Goal: Task Accomplishment & Management: Manage account settings

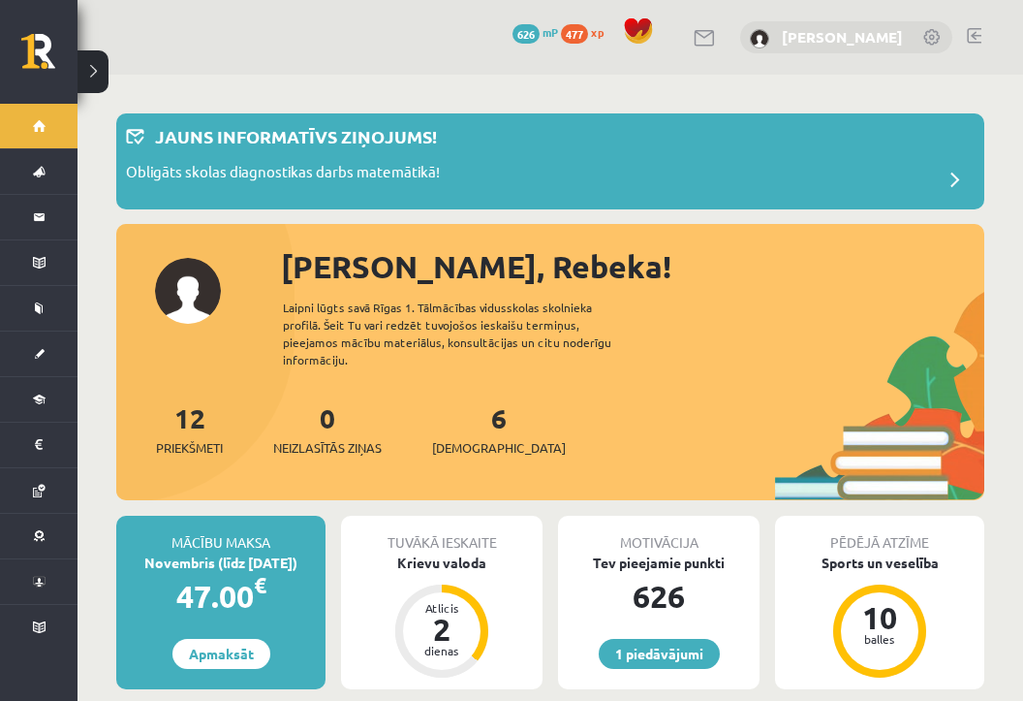
click at [832, 38] on link "[PERSON_NAME]" at bounding box center [842, 36] width 121 height 19
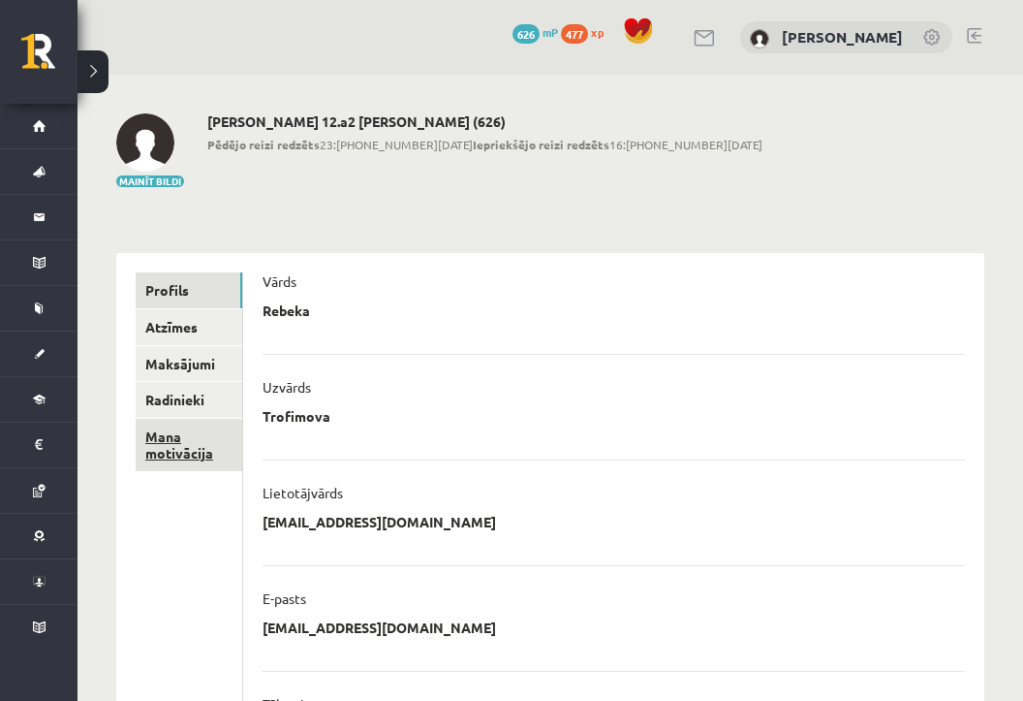
click at [192, 456] on link "Mana motivācija" at bounding box center [189, 445] width 107 height 52
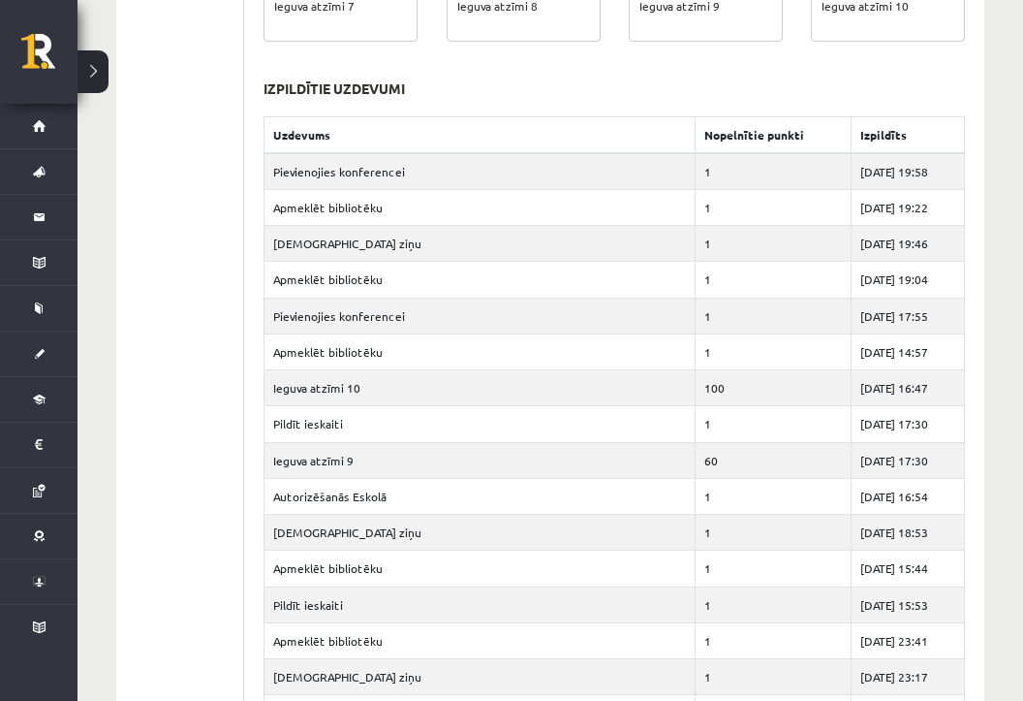
scroll to position [1177, 0]
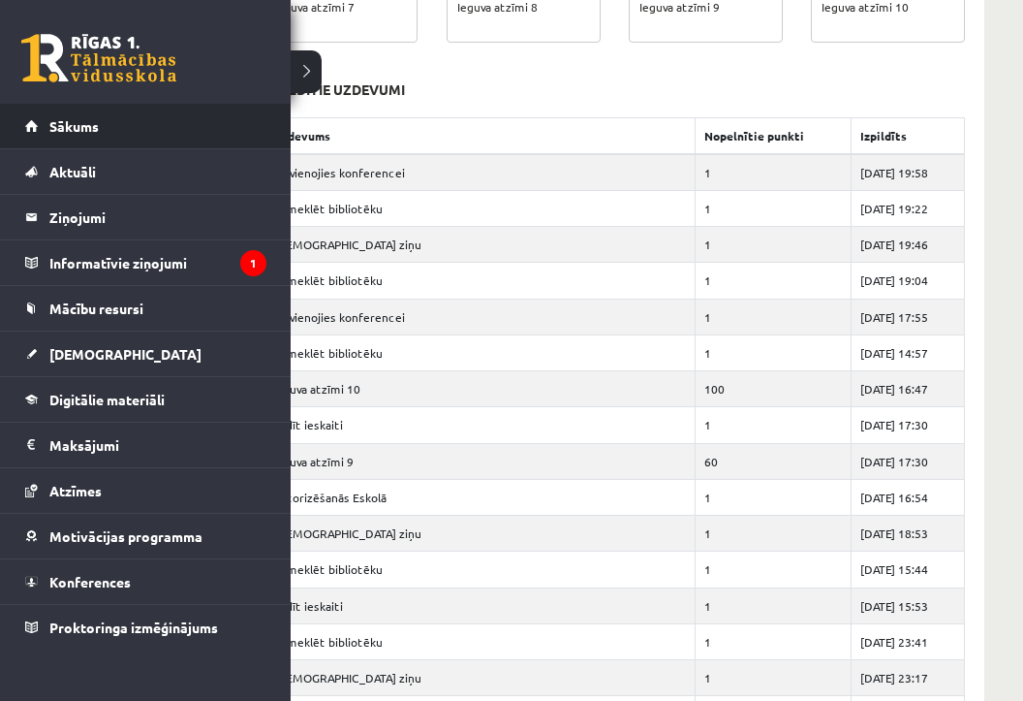
click at [21, 117] on li "Sākums" at bounding box center [145, 127] width 291 height 46
click at [42, 124] on link "Sākums" at bounding box center [145, 126] width 241 height 45
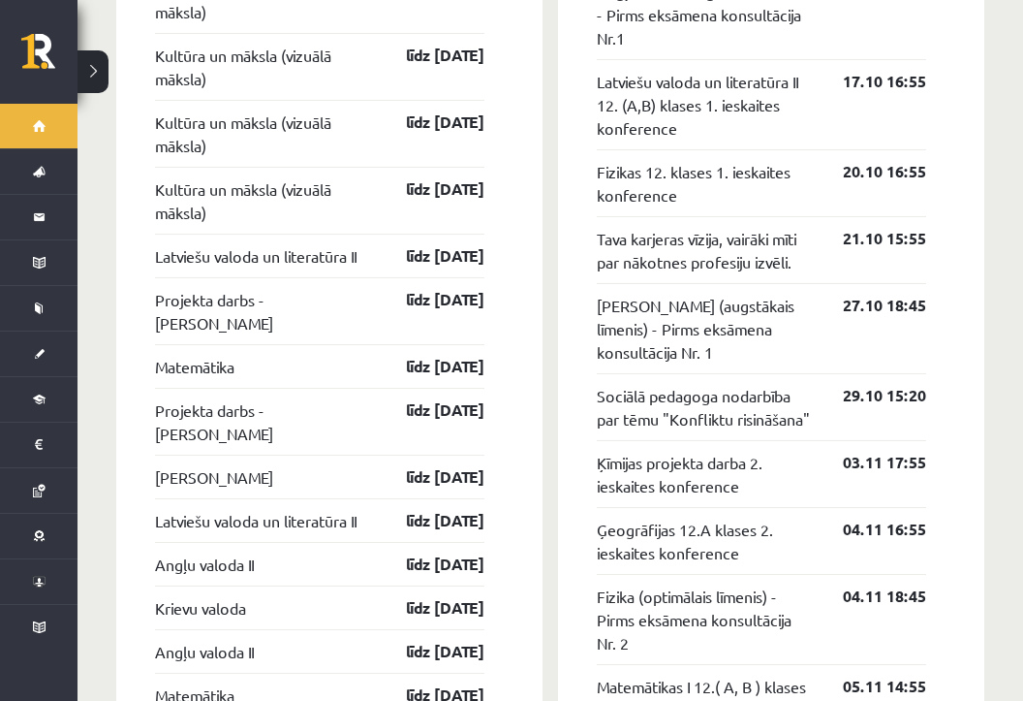
scroll to position [2116, 0]
